Goal: Information Seeking & Learning: Learn about a topic

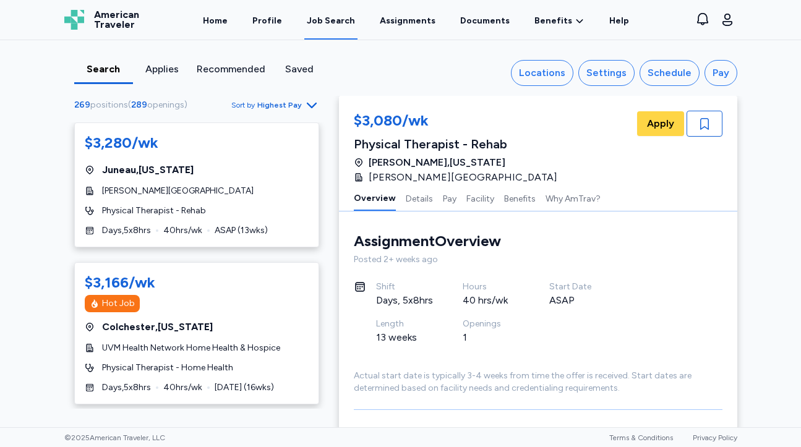
scroll to position [1316, 0]
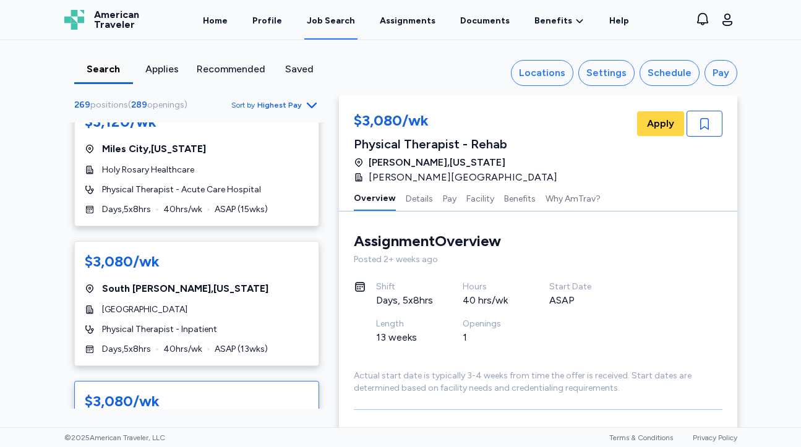
scroll to position [284, 0]
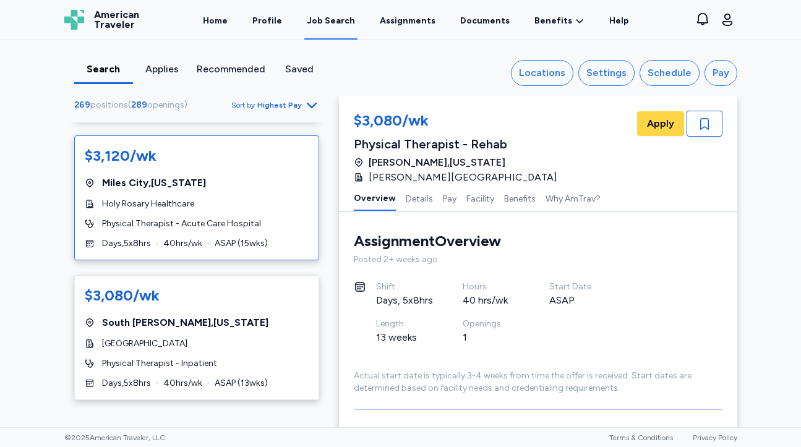
click at [244, 213] on div "$3,120/wk Miles City , Montana Holy Rosary Healthcare Physical Therapist - Acut…" at bounding box center [196, 197] width 245 height 125
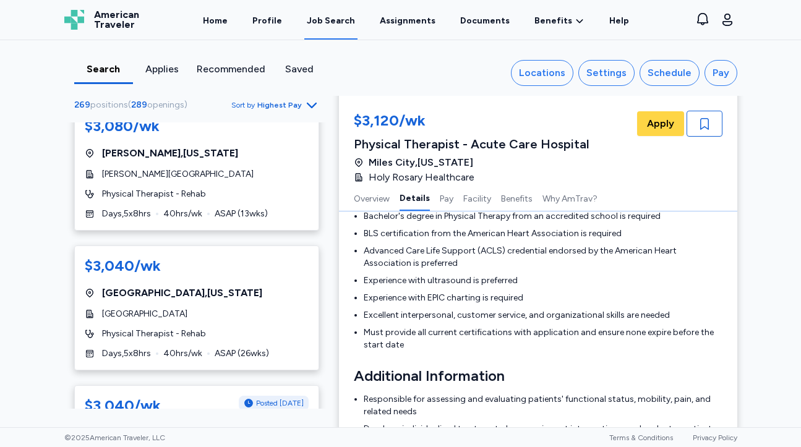
scroll to position [596, 0]
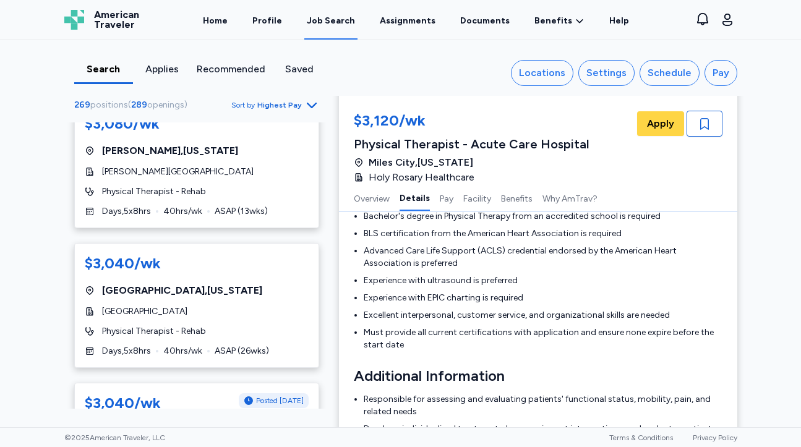
click at [270, 101] on span "Highest Pay" at bounding box center [279, 105] width 45 height 10
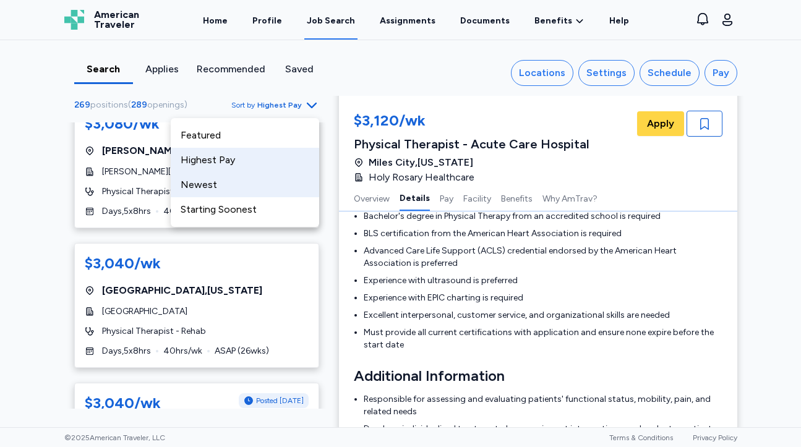
click at [236, 191] on div "Newest" at bounding box center [245, 185] width 148 height 25
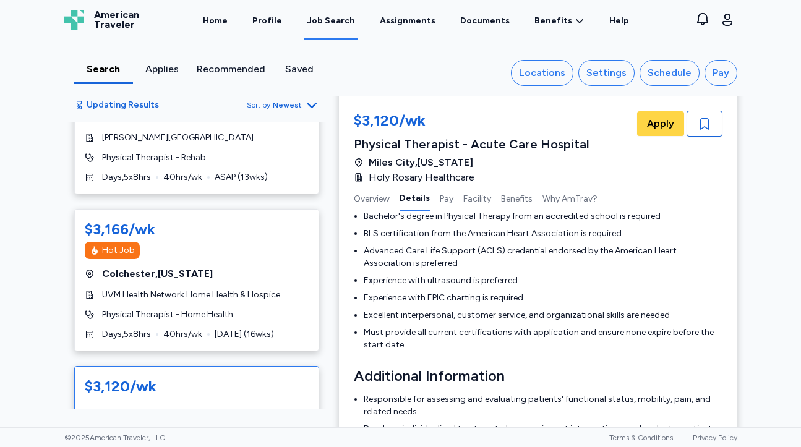
scroll to position [71, 0]
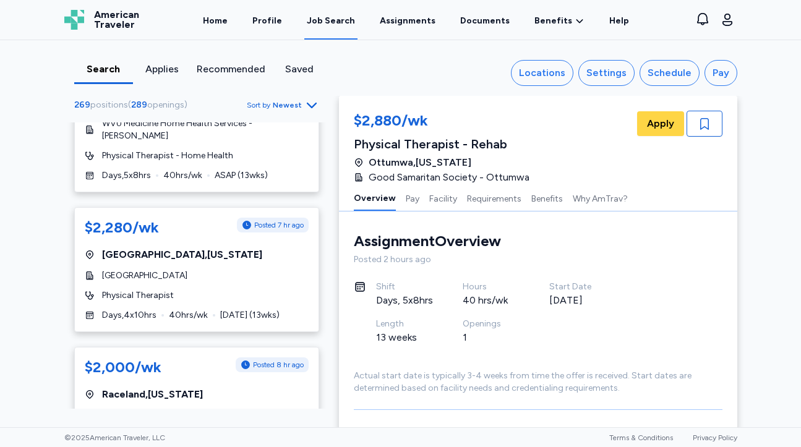
scroll to position [349, 0]
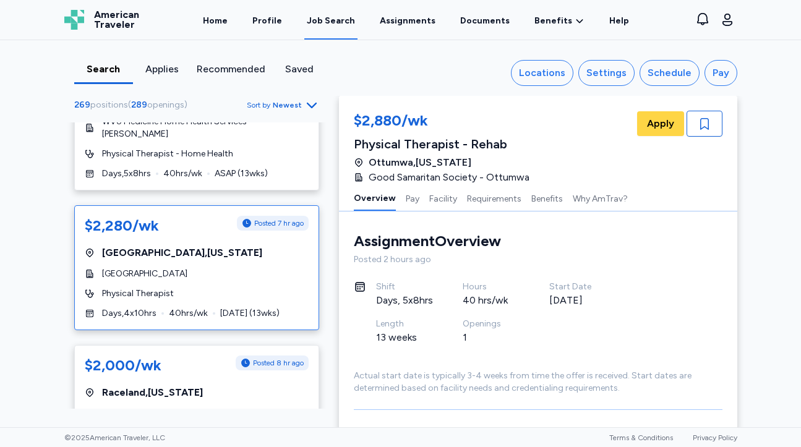
click at [268, 269] on div "$2,280/wk Posted 7 hr ago Lebanon , Oregon Samaritan Lebanon Community Hospital…" at bounding box center [196, 267] width 245 height 125
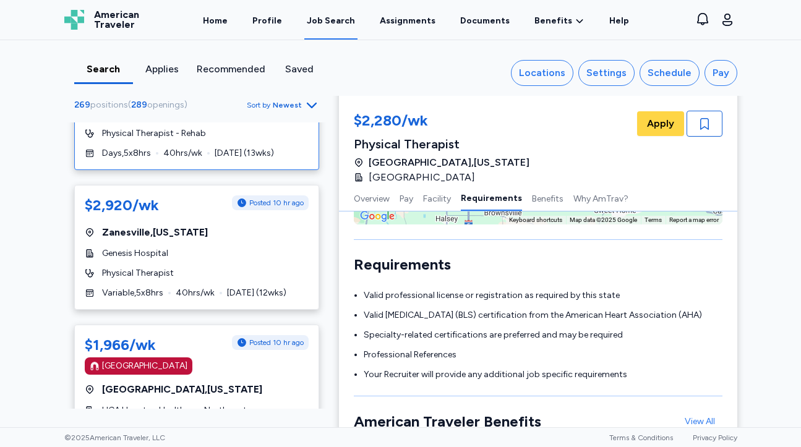
scroll to position [654, 0]
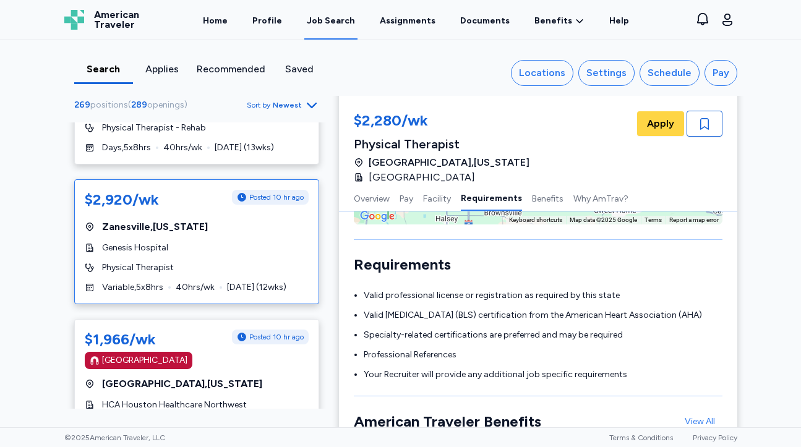
click at [211, 262] on div "Physical Therapist" at bounding box center [197, 268] width 224 height 12
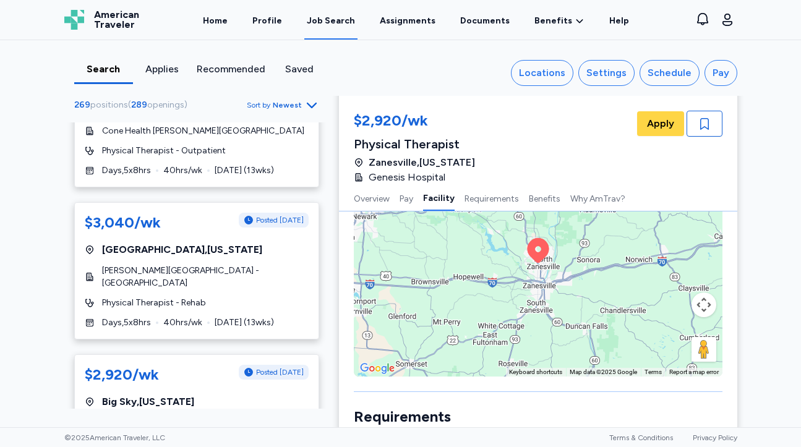
scroll to position [1501, 0]
click at [220, 316] on span "Sep 15 ( 13 wks)" at bounding box center [244, 322] width 59 height 12
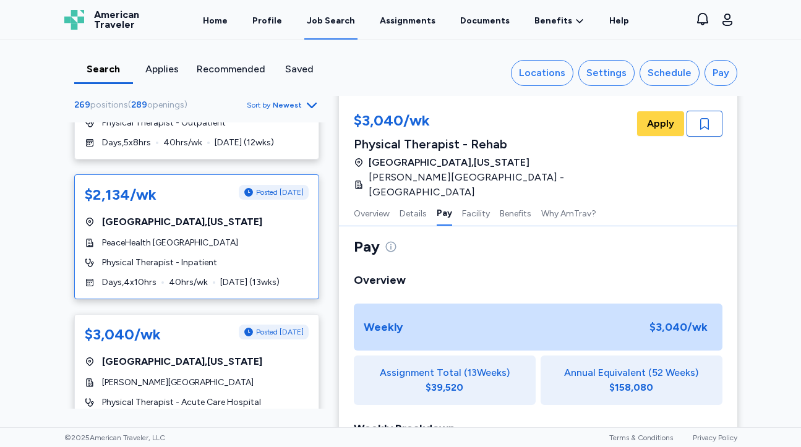
scroll to position [2439, 0]
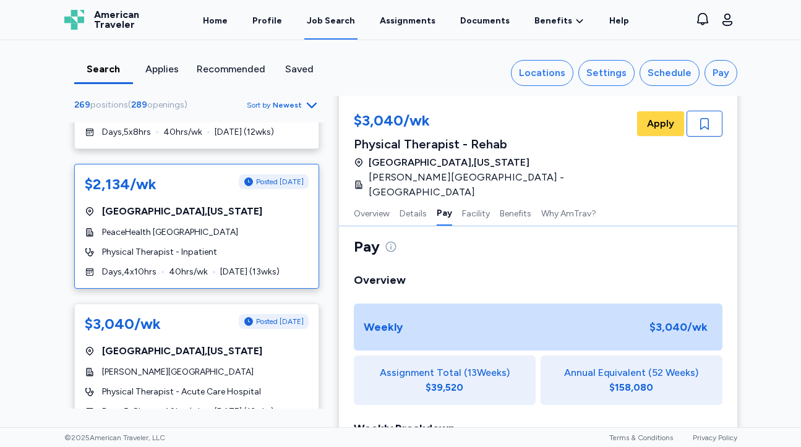
click at [245, 246] on div "Physical Therapist - Inpatient" at bounding box center [197, 252] width 224 height 12
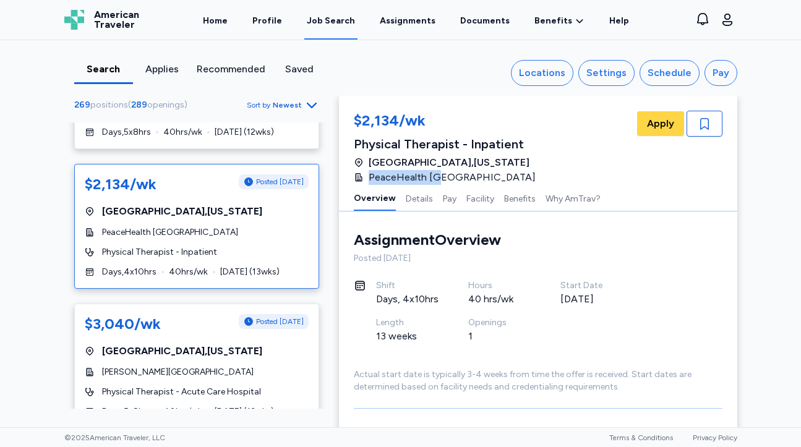
drag, startPoint x: 554, startPoint y: 178, endPoint x: 436, endPoint y: 181, distance: 117.6
click at [436, 182] on div "$2,134/wk Physical Therapist - Inpatient Vancouver , Washington PeaceHealth Sou…" at bounding box center [450, 148] width 192 height 74
click at [559, 179] on div "$2,134/wk Physical Therapist - Inpatient Vancouver , Washington PeaceHealth Sou…" at bounding box center [538, 148] width 369 height 74
drag, startPoint x: 550, startPoint y: 181, endPoint x: 361, endPoint y: 171, distance: 190.1
click at [361, 170] on div "Vancouver , Washington PeaceHealth Southwest Medical Center" at bounding box center [448, 170] width 189 height 30
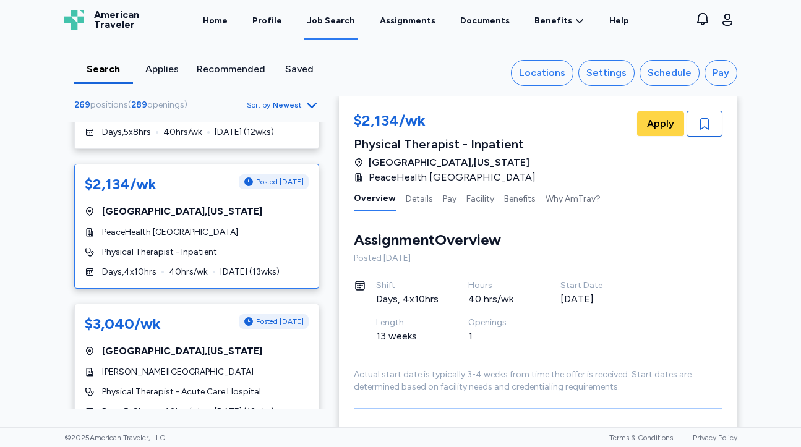
copy span "PeaceHealth Southwest Medical Center"
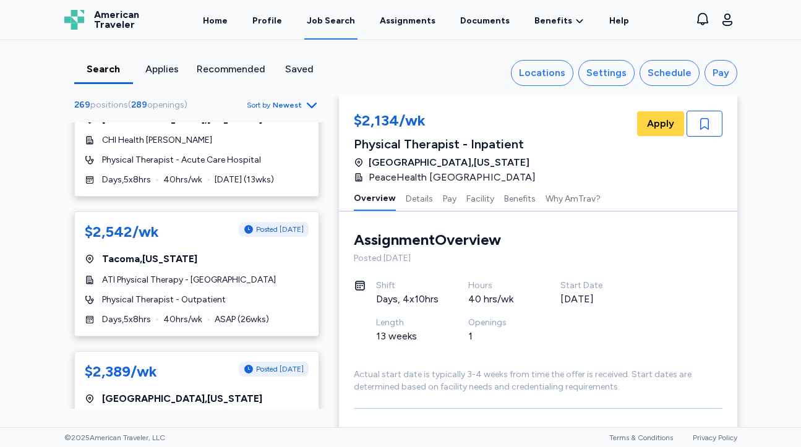
scroll to position [2991, 0]
